Goal: Answer question/provide support: Share knowledge or assist other users

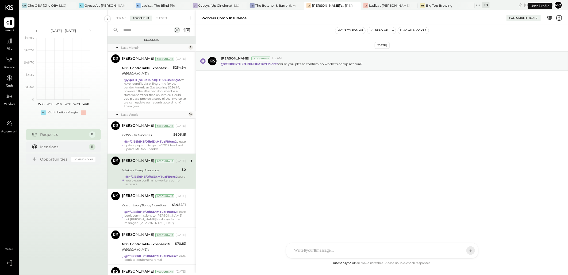
scroll to position [16, 0]
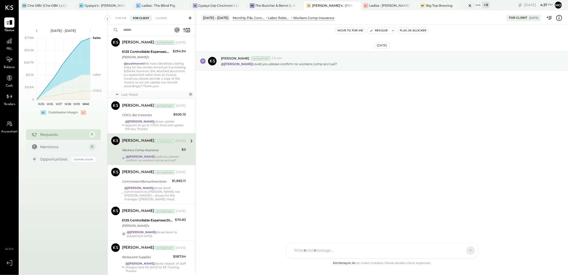
click at [443, 7] on div "Big Top Brewing" at bounding box center [439, 5] width 26 height 5
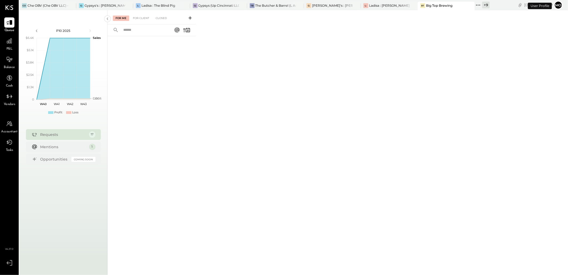
click at [145, 21] on div "For Client" at bounding box center [141, 18] width 22 height 5
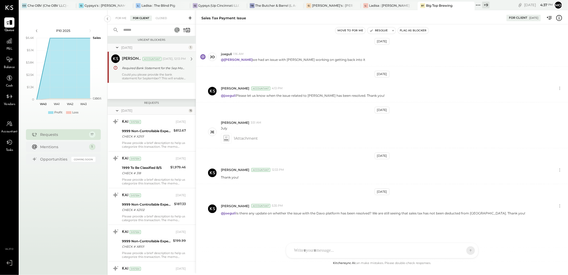
click at [153, 71] on div "Mohammadsalkin Ansari Accountant [DATE], 12:13 PM Required Bank Statement for t…" at bounding box center [154, 67] width 64 height 26
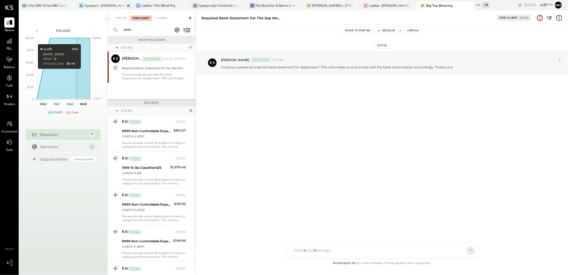
click at [113, 5] on div "Gypsys's : [PERSON_NAME] on the levee" at bounding box center [105, 5] width 41 height 5
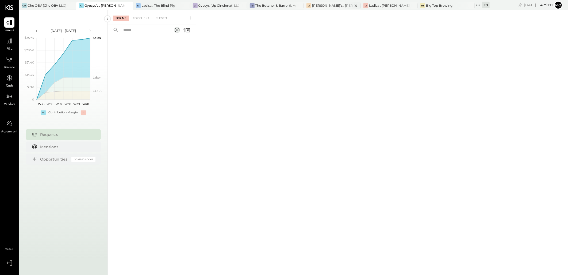
drag, startPoint x: 331, startPoint y: 6, endPoint x: 333, endPoint y: 9, distance: 3.6
click at [331, 6] on div "[PERSON_NAME]'s : [PERSON_NAME]'s" at bounding box center [332, 5] width 41 height 5
click at [477, 5] on icon at bounding box center [478, 5] width 7 height 7
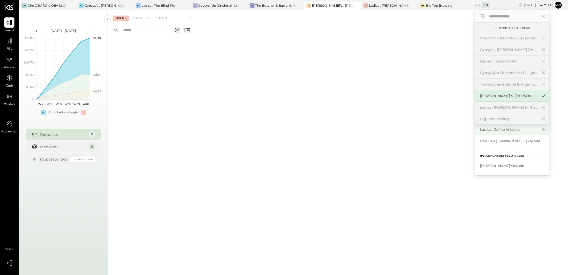
scroll to position [59, 0]
click at [506, 130] on div "Ladisa : Coffee at Lola's" at bounding box center [509, 129] width 58 height 5
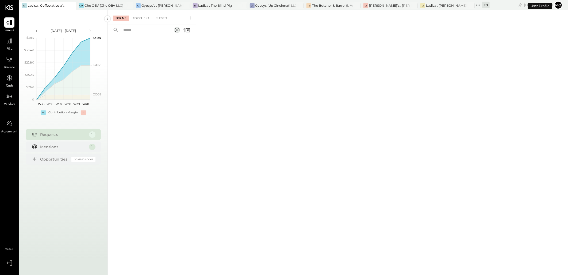
click at [139, 17] on div "For Client" at bounding box center [141, 18] width 22 height 5
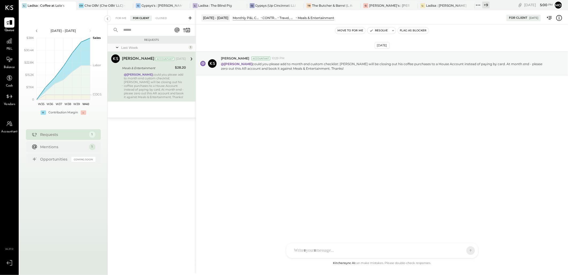
drag, startPoint x: 311, startPoint y: 248, endPoint x: 388, endPoint y: 243, distance: 77.8
click at [311, 248] on div at bounding box center [378, 250] width 172 height 12
type input "******"
click at [338, 230] on div "MB [PERSON_NAME]" at bounding box center [330, 225] width 61 height 11
drag, startPoint x: 446, startPoint y: 222, endPoint x: 453, endPoint y: 226, distance: 8.5
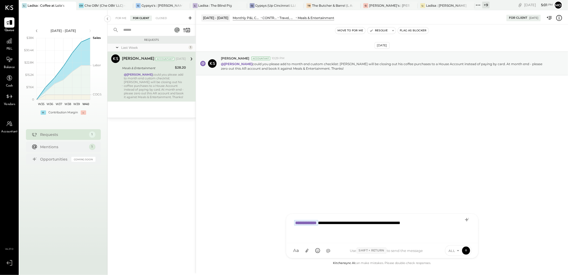
click at [446, 222] on div "**********" at bounding box center [382, 227] width 181 height 21
drag, startPoint x: 325, startPoint y: 228, endPoint x: 350, endPoint y: 236, distance: 25.7
click at [325, 228] on div "**********" at bounding box center [382, 227] width 181 height 21
click at [397, 231] on div "**********" at bounding box center [382, 227] width 181 height 21
click at [465, 250] on icon at bounding box center [466, 249] width 5 height 5
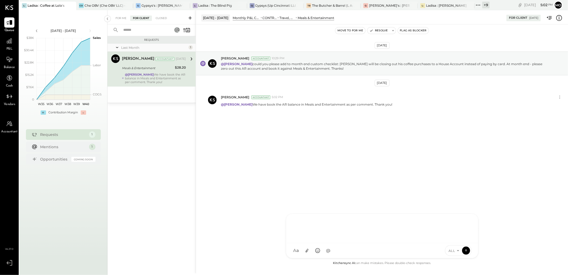
click at [382, 30] on button "Resolve" at bounding box center [379, 30] width 22 height 6
